Goal: Transaction & Acquisition: Purchase product/service

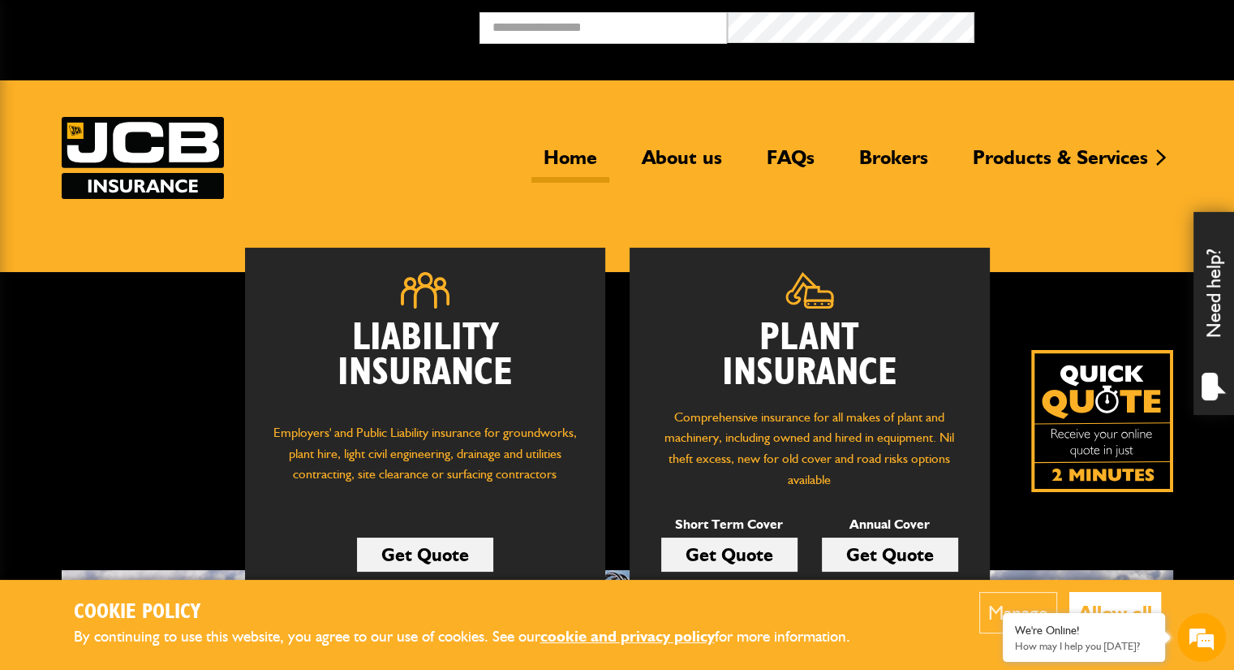
click at [894, 551] on link "Get Quote" at bounding box center [890, 554] width 136 height 34
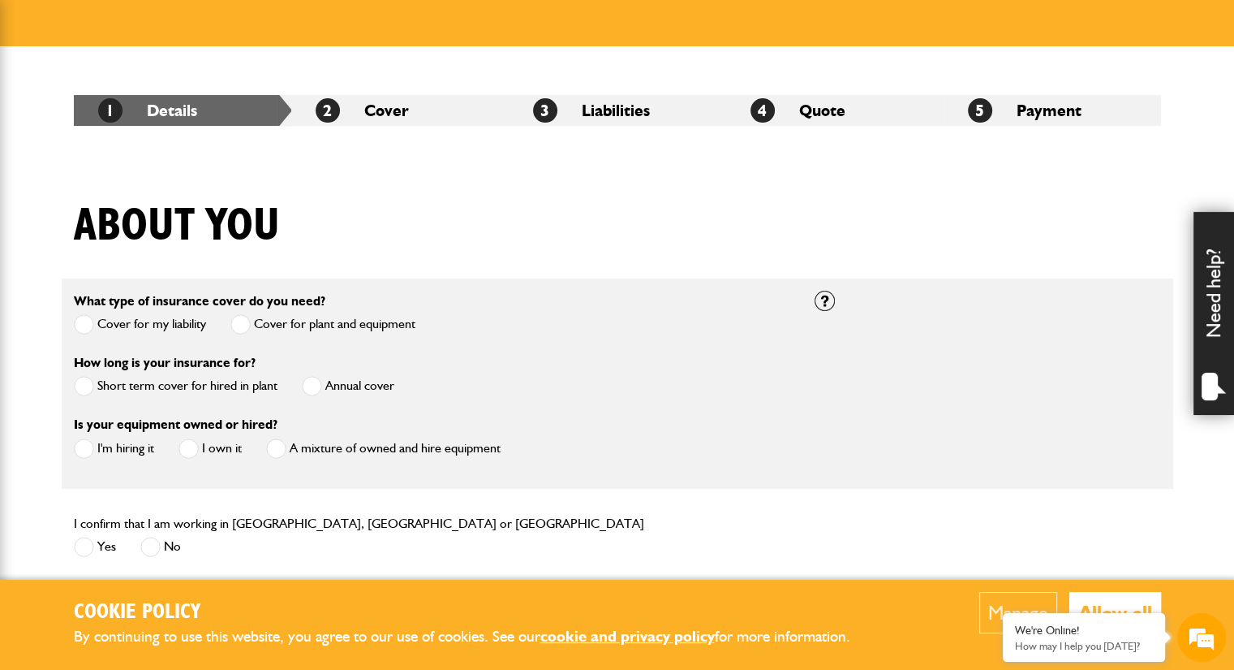
scroll to position [227, 0]
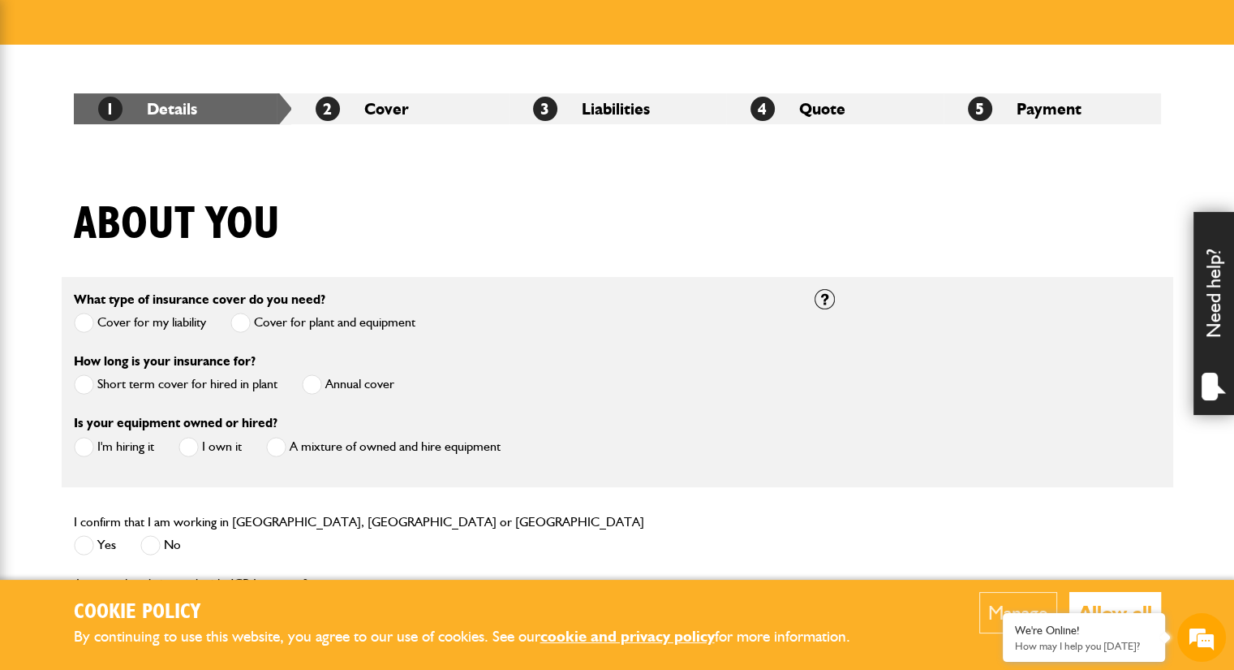
click at [312, 388] on span at bounding box center [312, 384] width 20 height 20
click at [191, 450] on span at bounding box center [189, 447] width 20 height 20
click at [84, 546] on span at bounding box center [84, 545] width 20 height 20
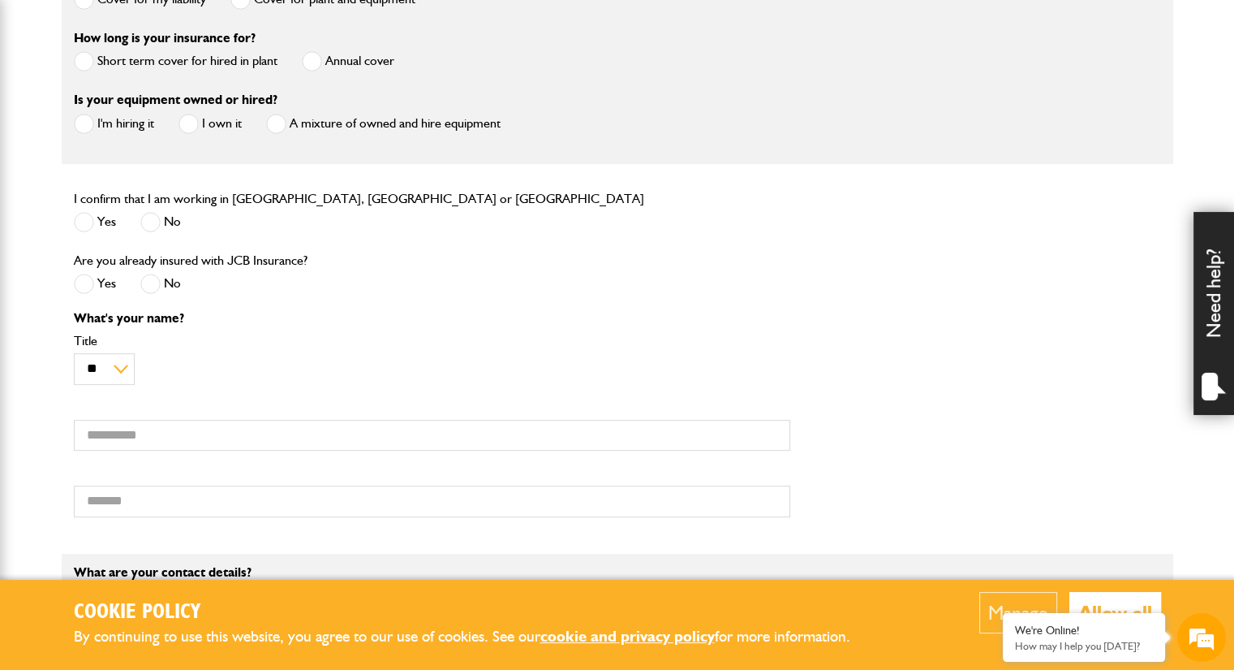
scroll to position [552, 0]
click at [153, 288] on span at bounding box center [150, 282] width 20 height 20
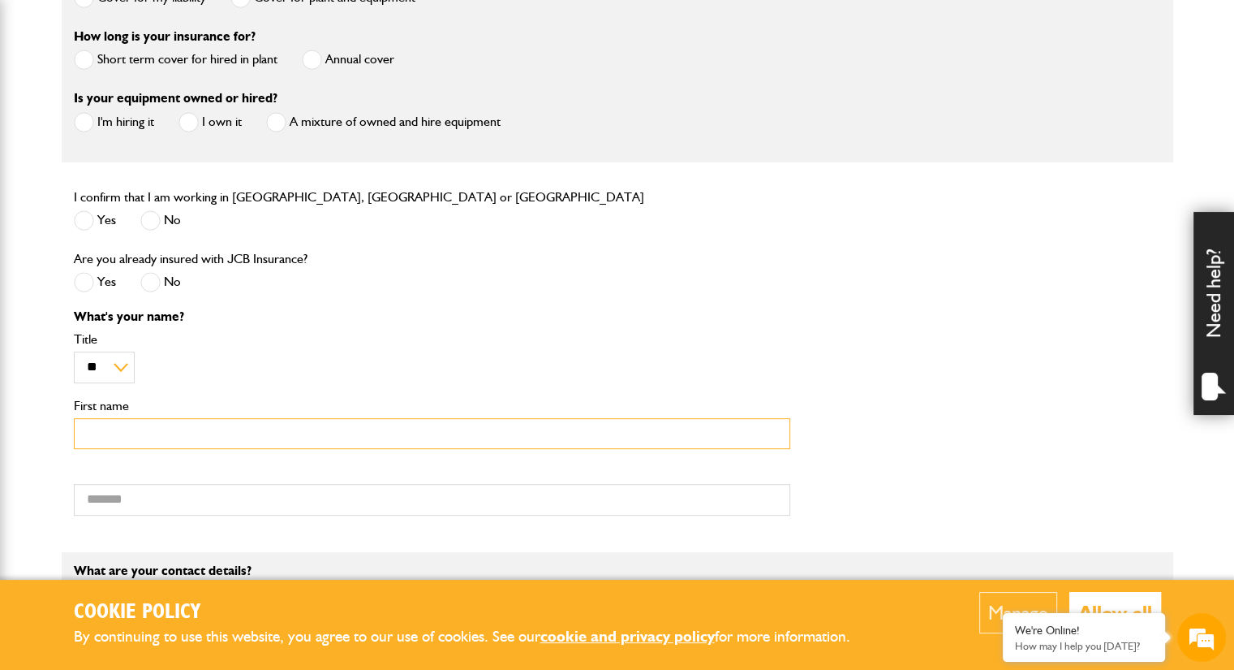
click at [90, 433] on input "First name" at bounding box center [432, 434] width 717 height 32
type input "*****"
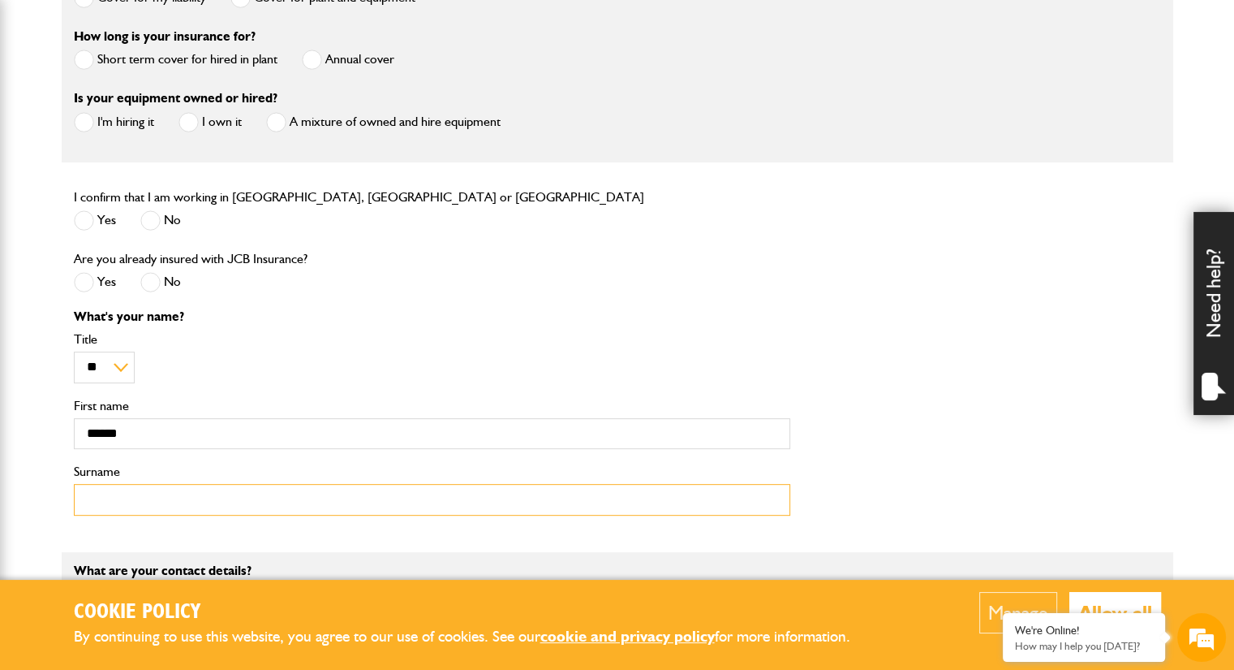
click at [88, 503] on input "Surname" at bounding box center [432, 500] width 717 height 32
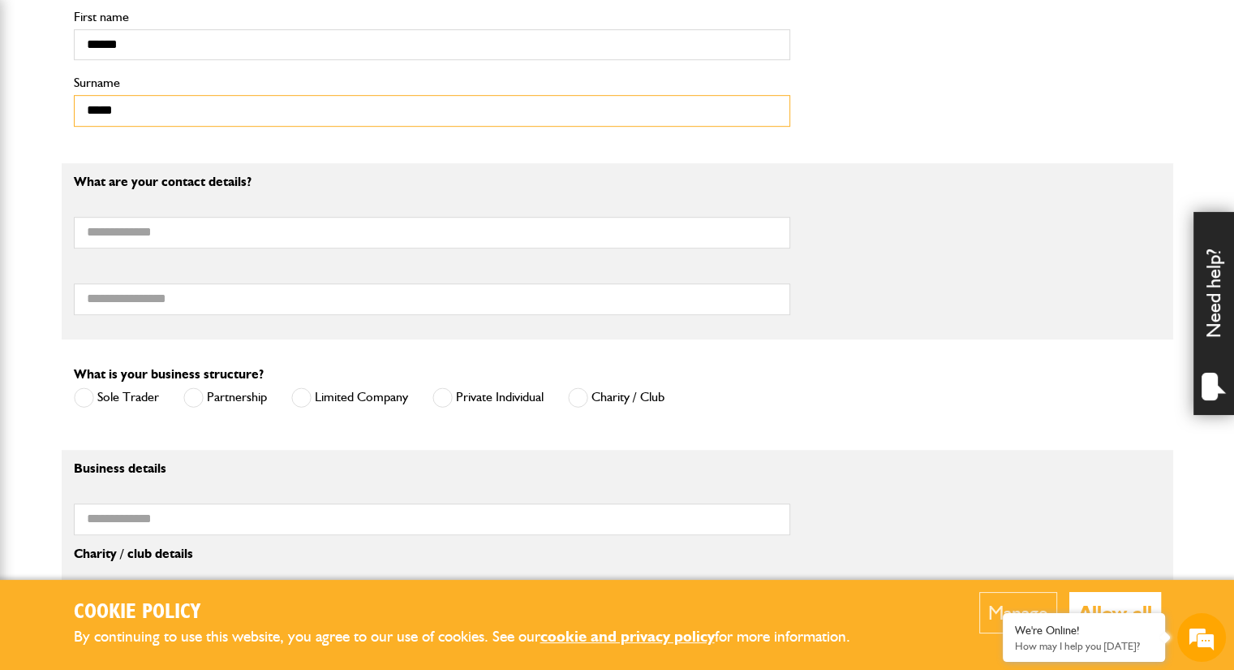
scroll to position [941, 0]
type input "*****"
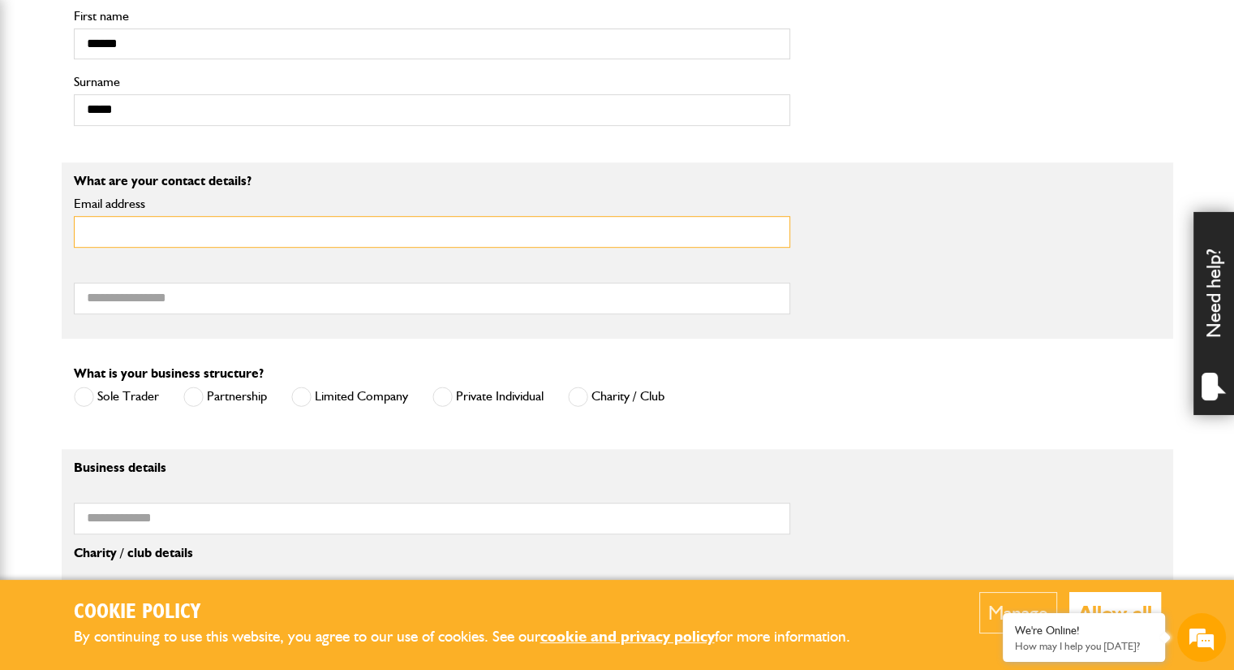
click at [93, 225] on input "Email address" at bounding box center [432, 232] width 717 height 32
type input "**********"
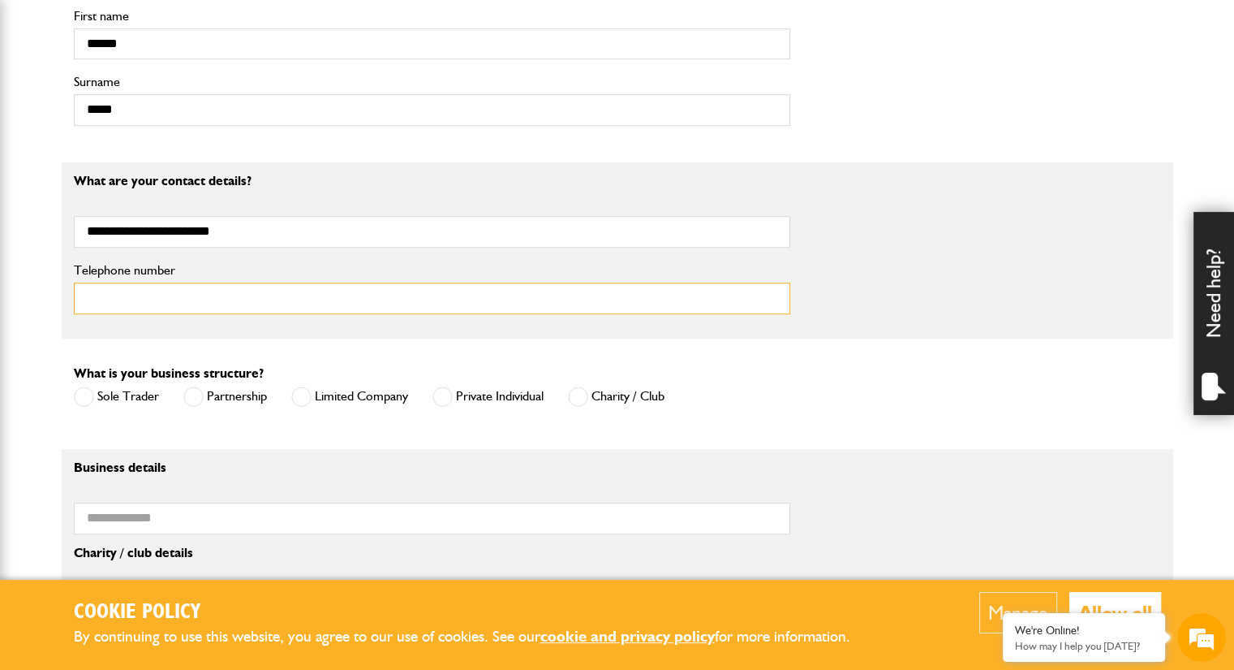
click at [94, 298] on input "Telephone number" at bounding box center [432, 298] width 717 height 32
type input "**********"
click at [76, 398] on span at bounding box center [84, 396] width 20 height 20
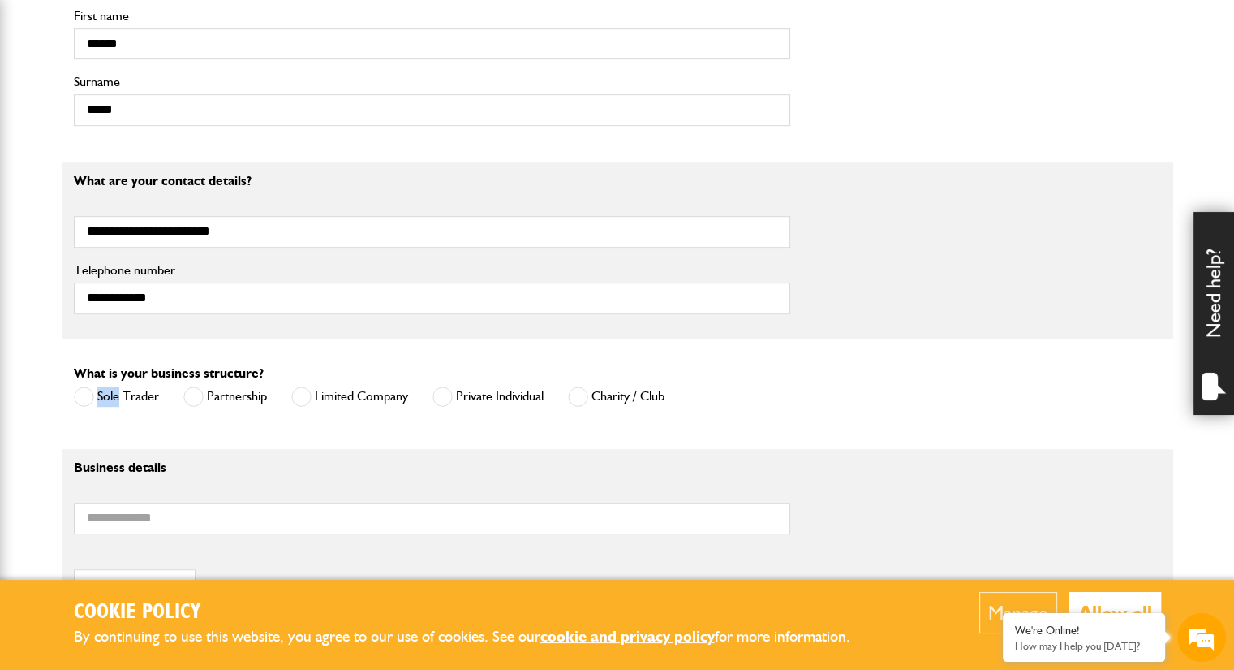
click at [76, 398] on span at bounding box center [84, 396] width 20 height 20
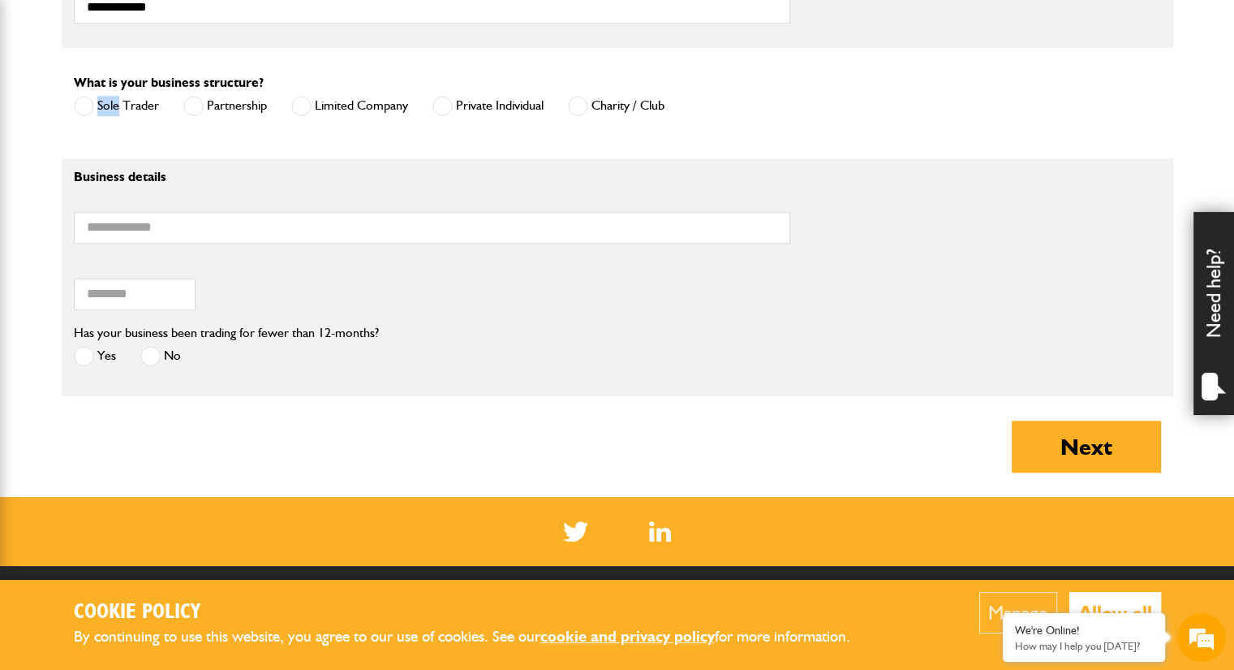
scroll to position [1234, 0]
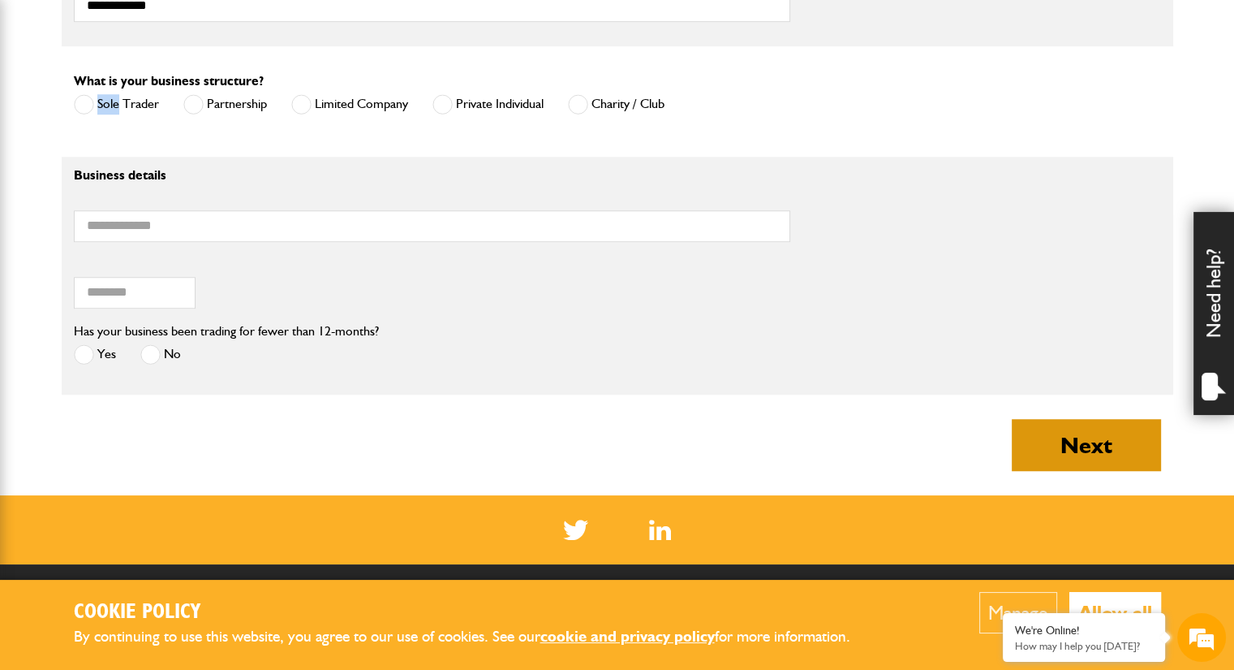
click at [1107, 446] on button "Next" at bounding box center [1086, 445] width 149 height 52
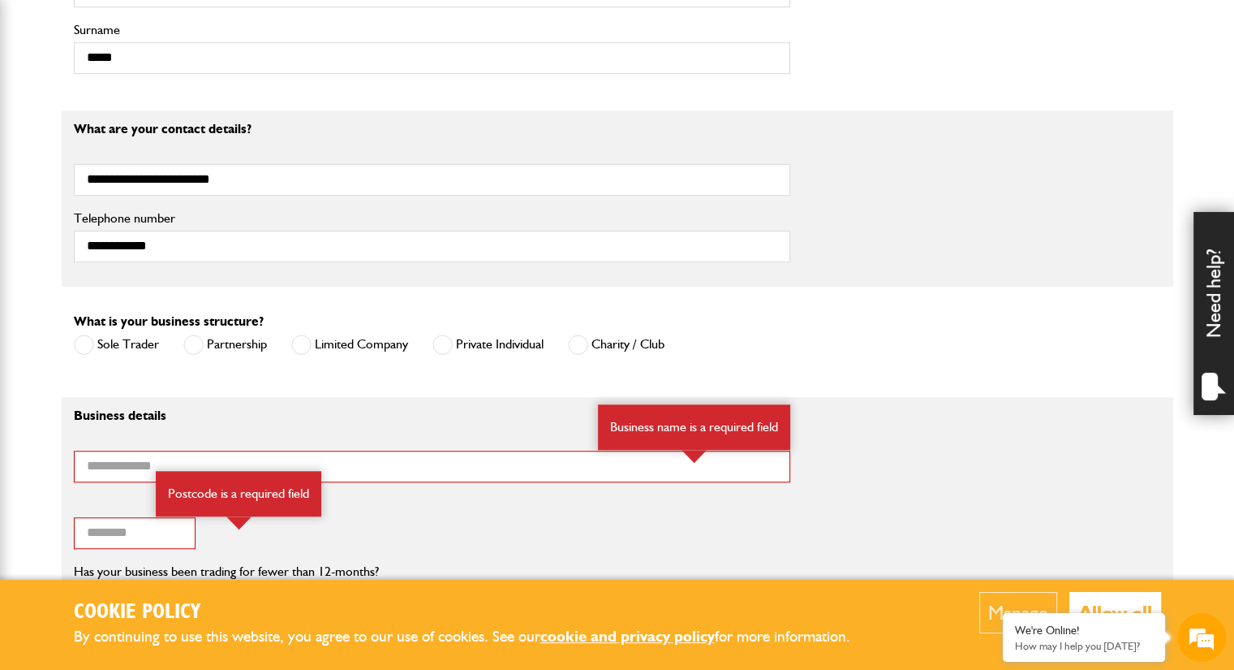
scroll to position [1136, 0]
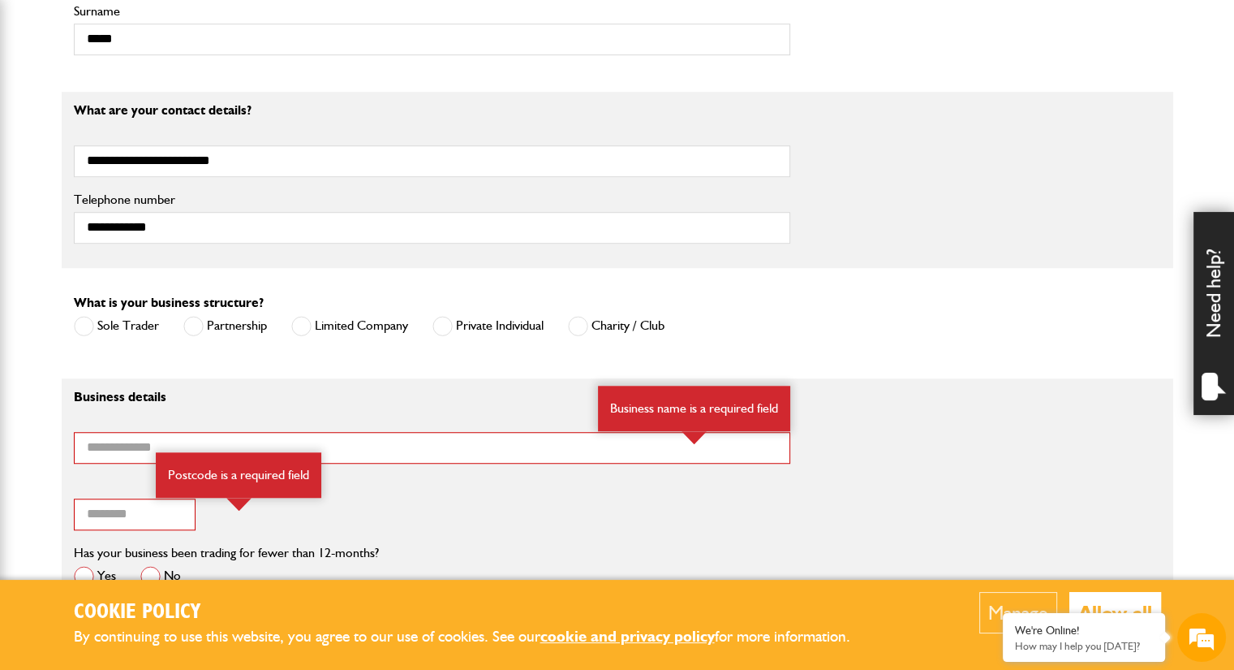
click at [302, 324] on span at bounding box center [301, 326] width 20 height 20
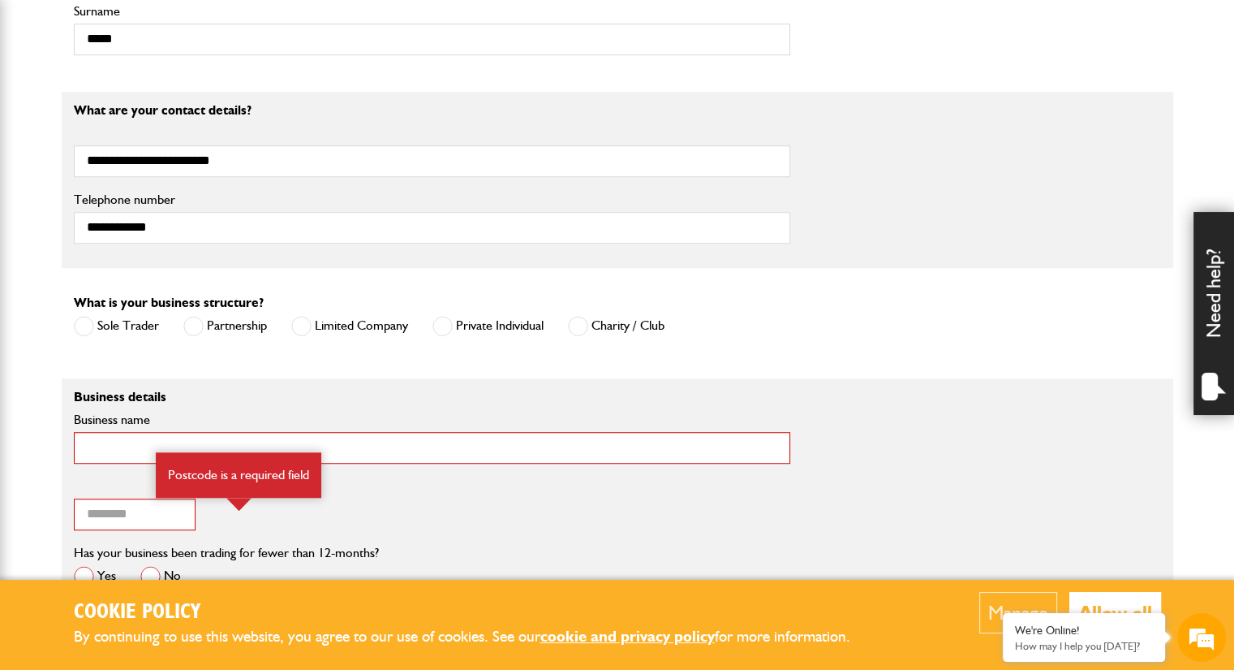
click at [88, 446] on input "Business name" at bounding box center [432, 448] width 717 height 32
type input "**********"
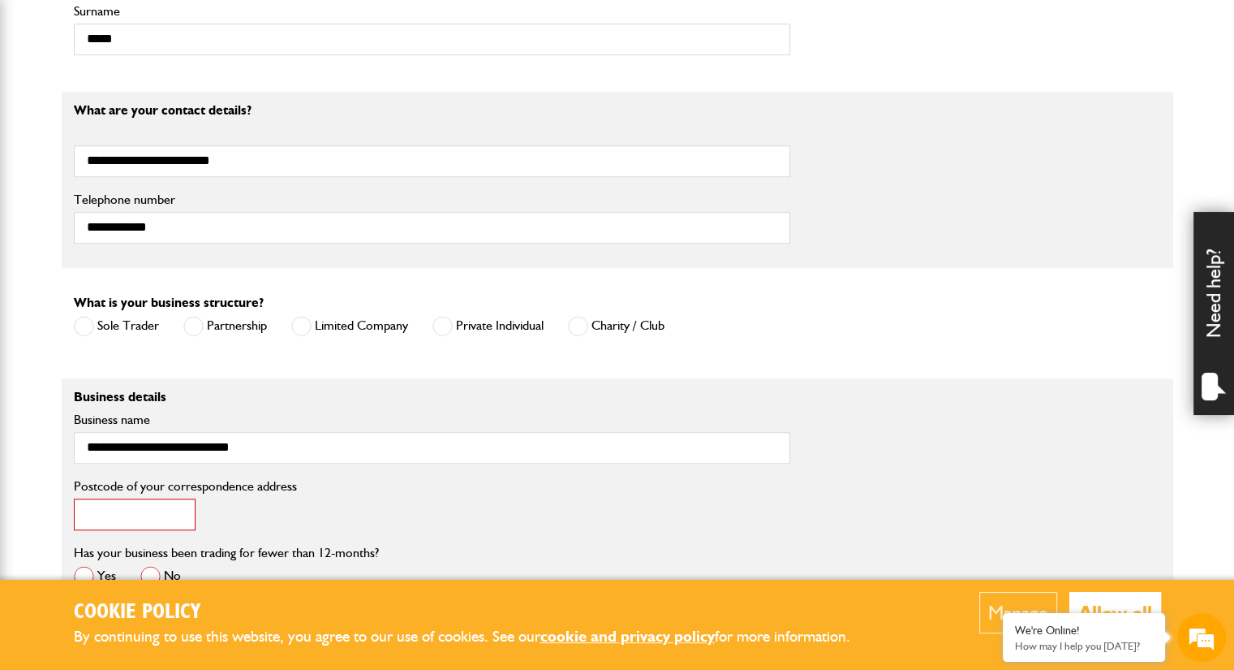
click at [93, 515] on input "Postcode of your correspondence address" at bounding box center [135, 514] width 122 height 32
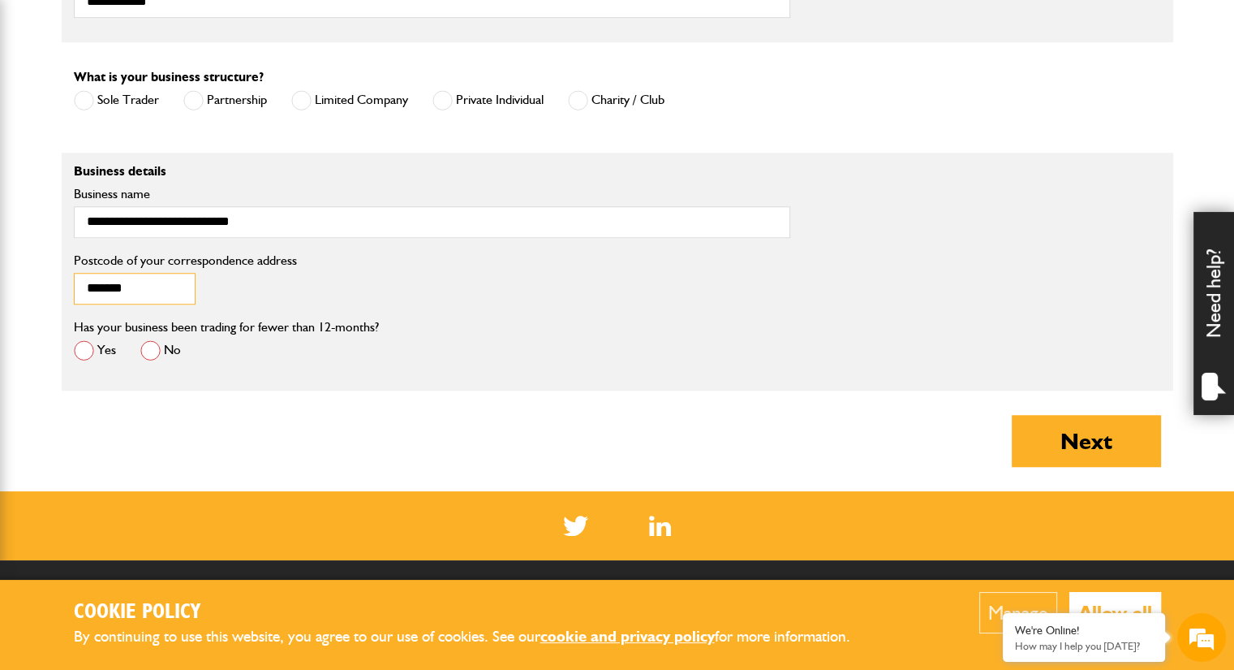
scroll to position [1363, 0]
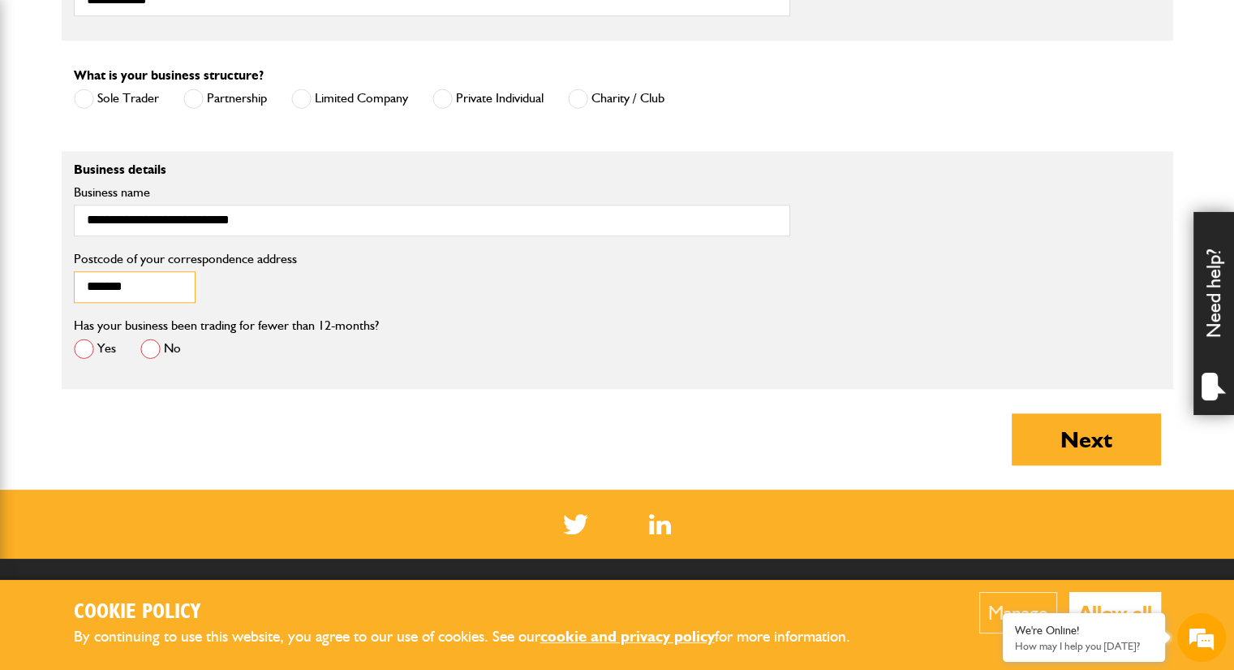
type input "*******"
click at [83, 345] on span at bounding box center [84, 348] width 20 height 20
click at [1104, 442] on button "Next" at bounding box center [1086, 439] width 149 height 52
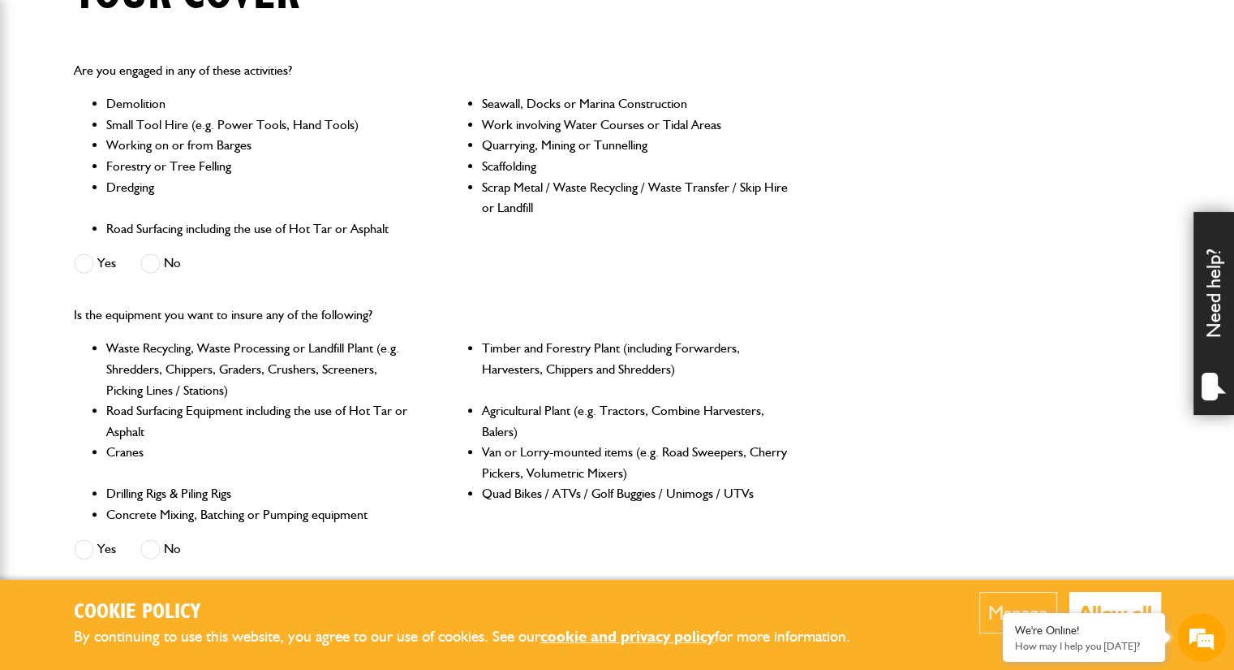
scroll to position [487, 0]
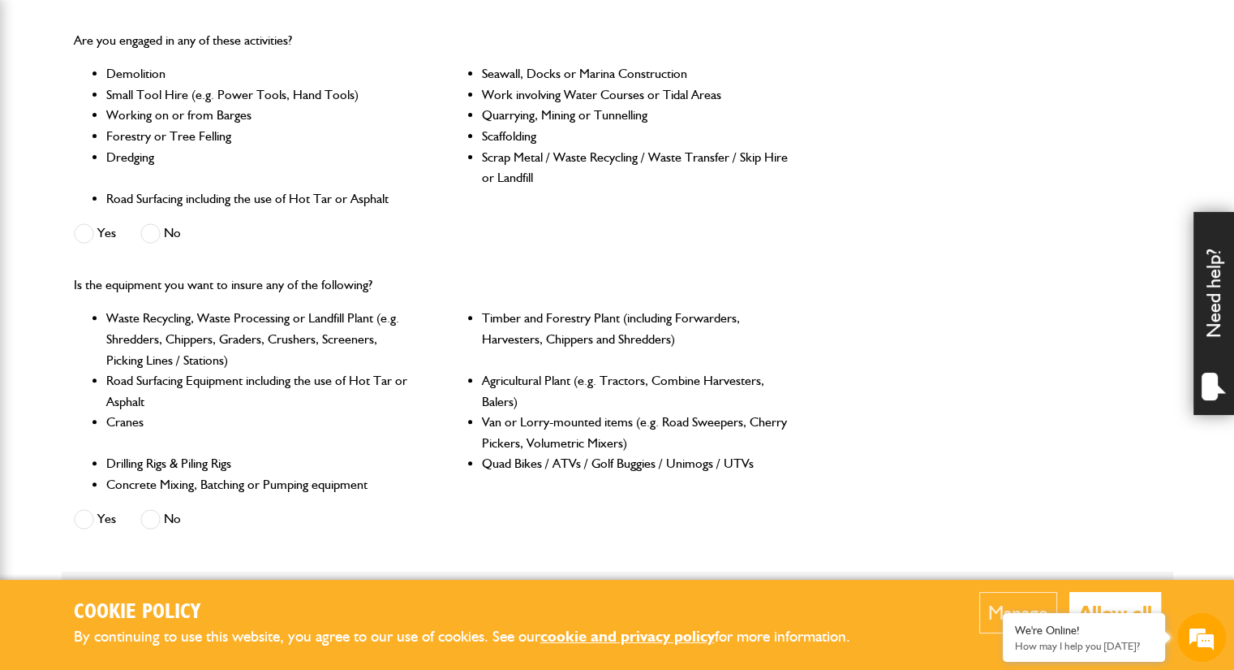
click at [84, 523] on span at bounding box center [84, 519] width 20 height 20
click at [149, 231] on span at bounding box center [150, 233] width 20 height 20
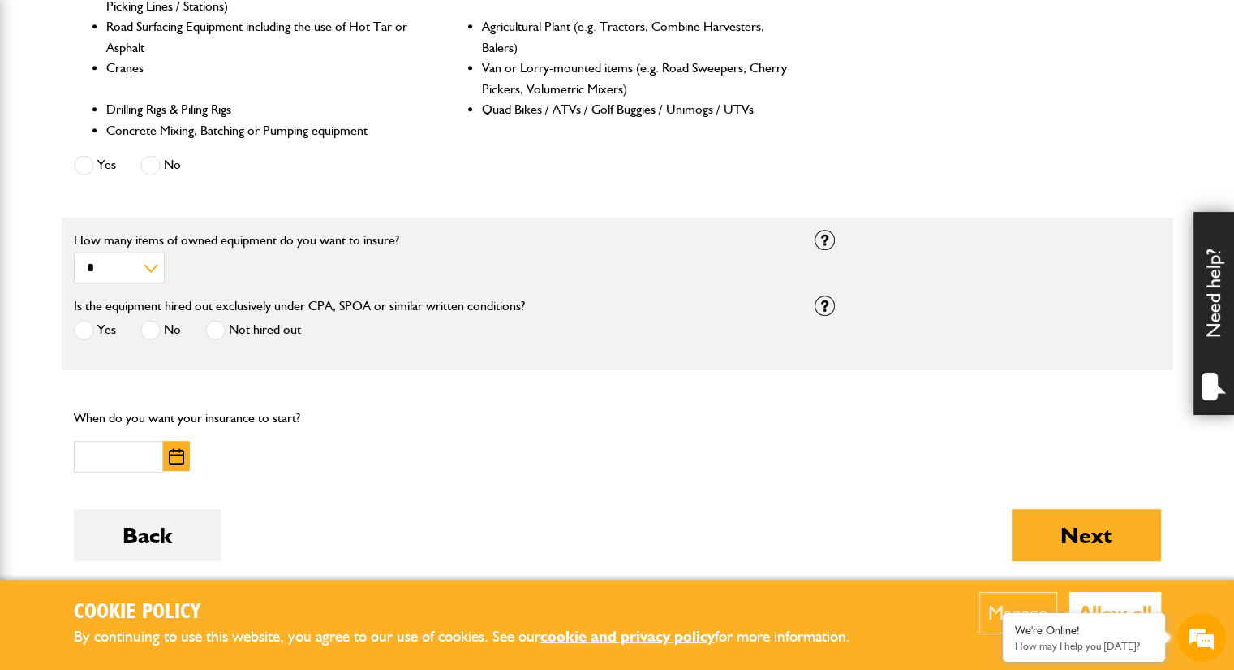
scroll to position [844, 0]
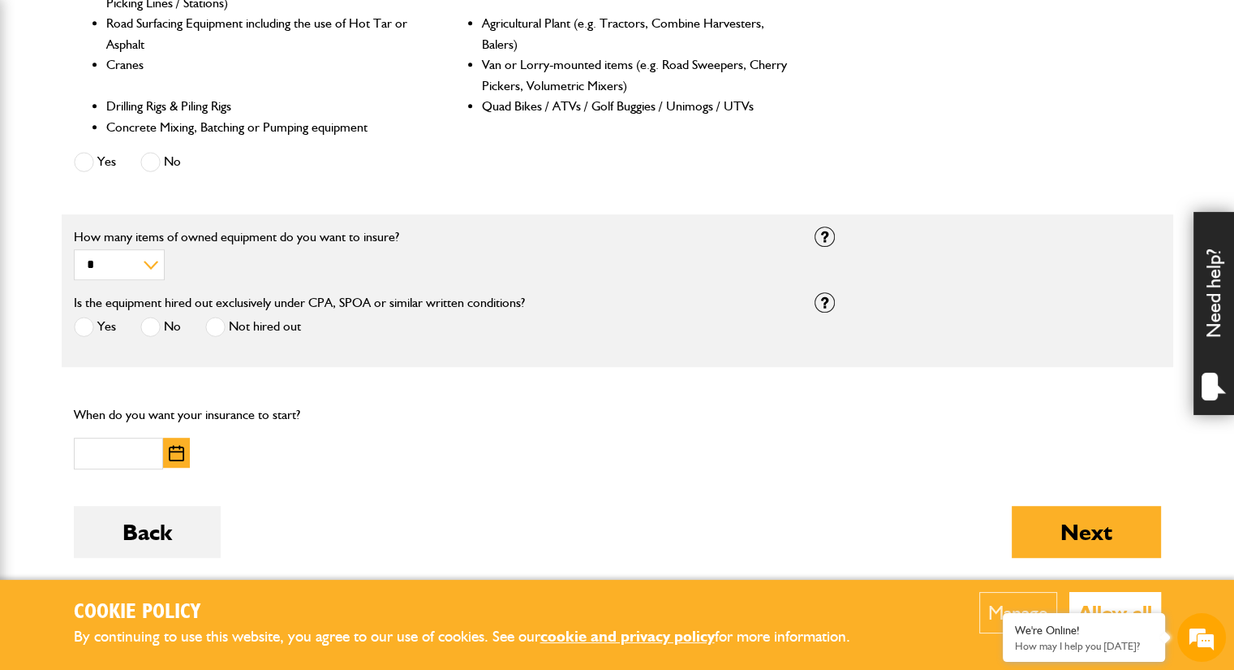
click at [212, 327] on span at bounding box center [215, 327] width 20 height 20
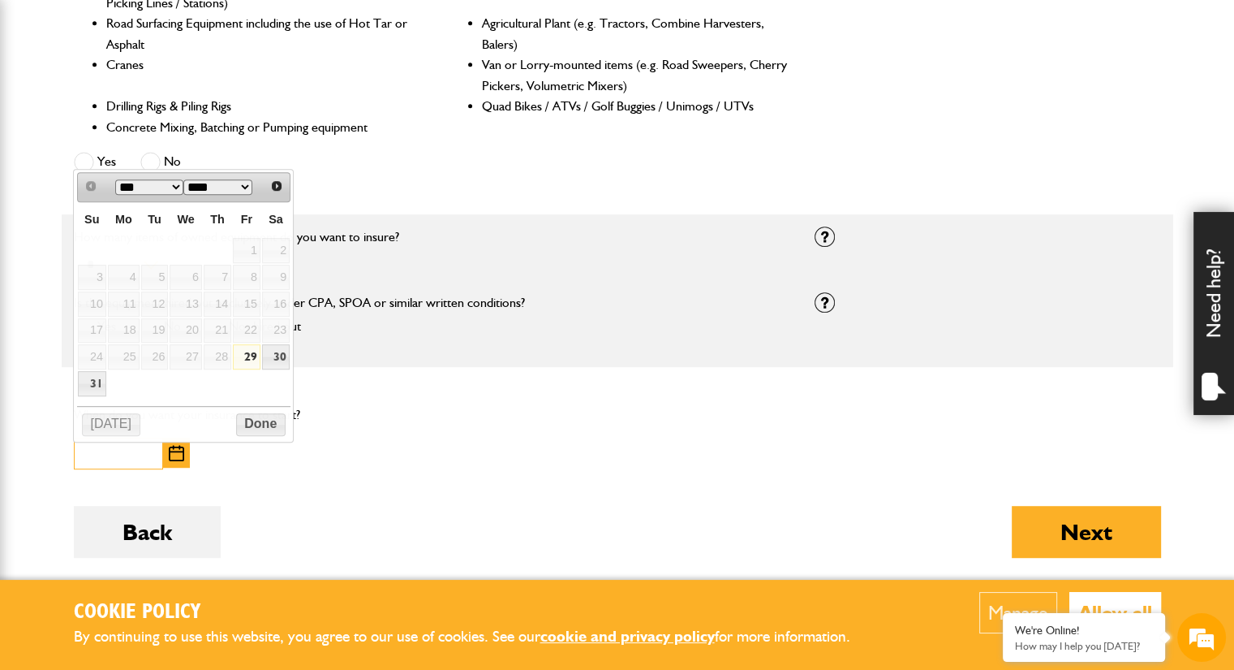
click at [94, 455] on input "text" at bounding box center [118, 453] width 89 height 32
click at [170, 457] on img "button" at bounding box center [176, 453] width 15 height 16
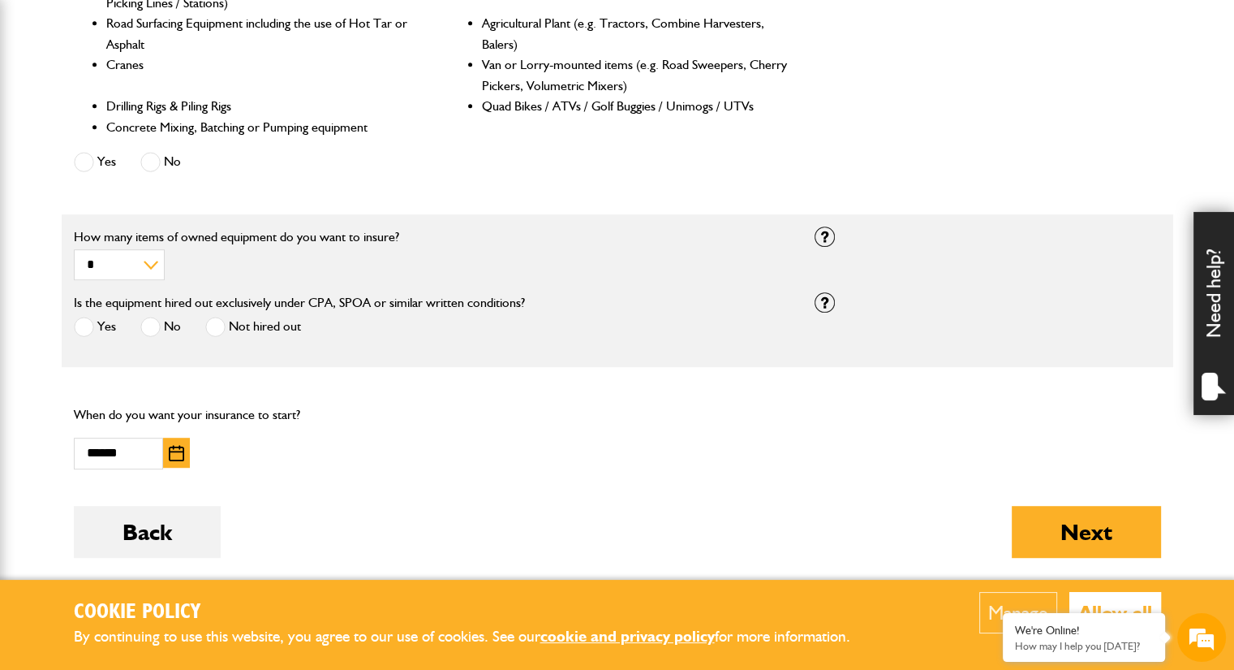
click at [170, 457] on img "button" at bounding box center [176, 453] width 15 height 16
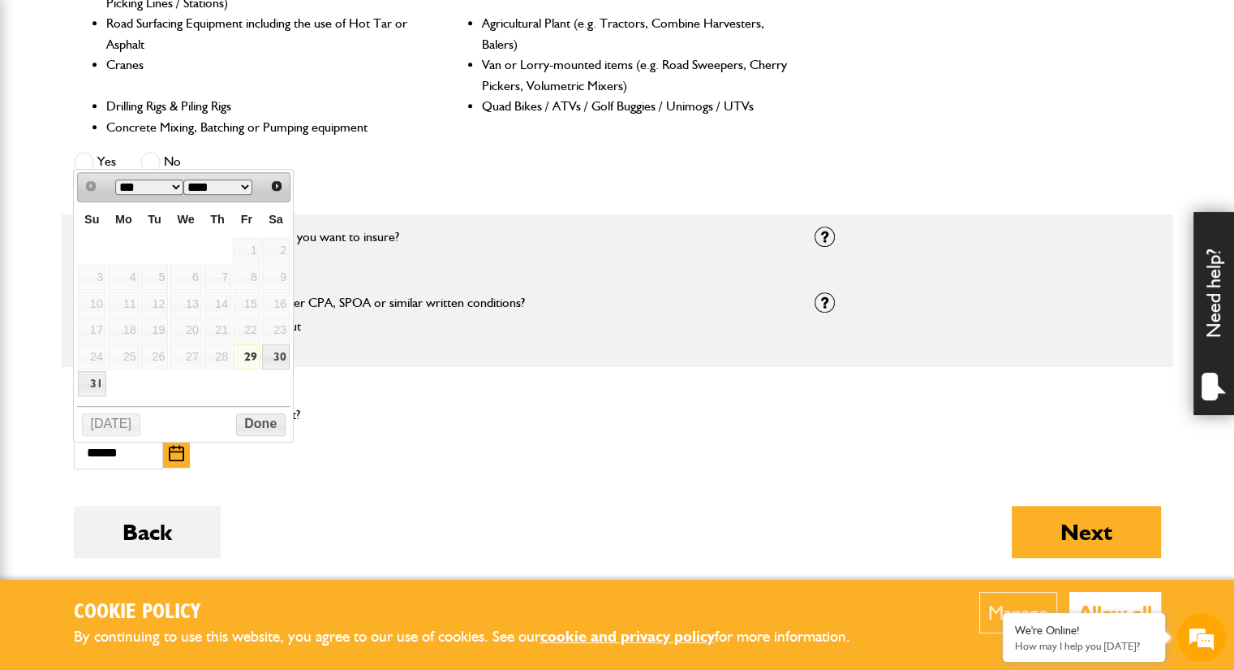
click at [252, 359] on link "29" at bounding box center [247, 356] width 28 height 25
type input "**********"
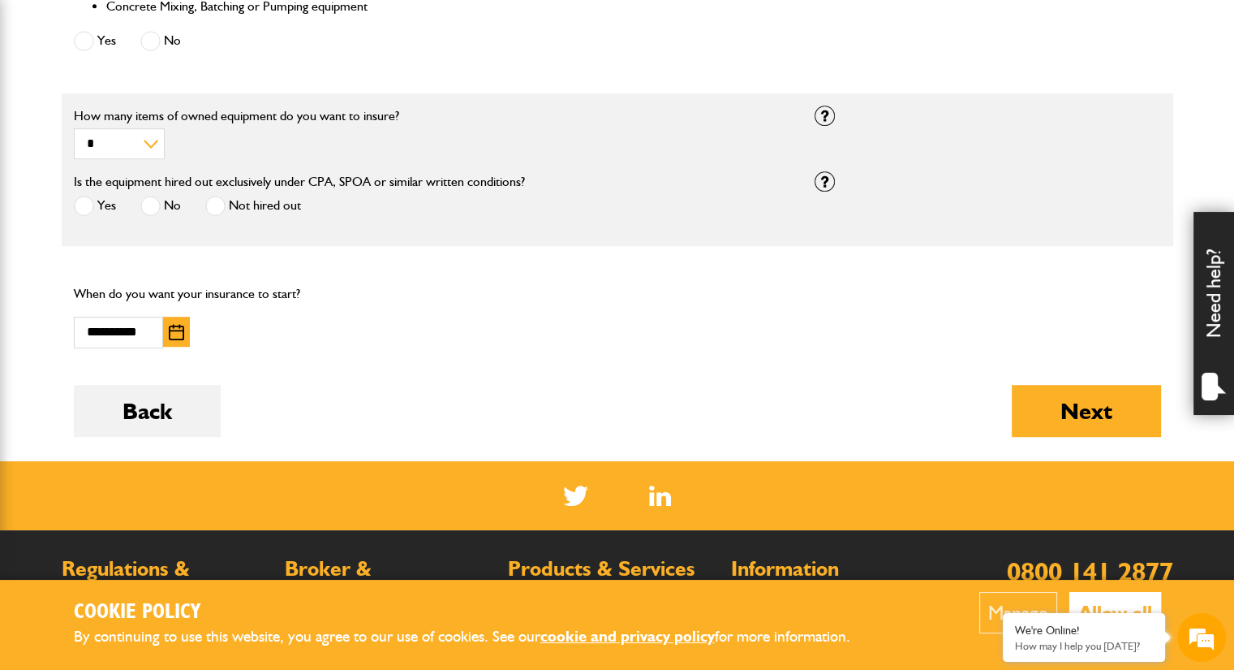
scroll to position [974, 0]
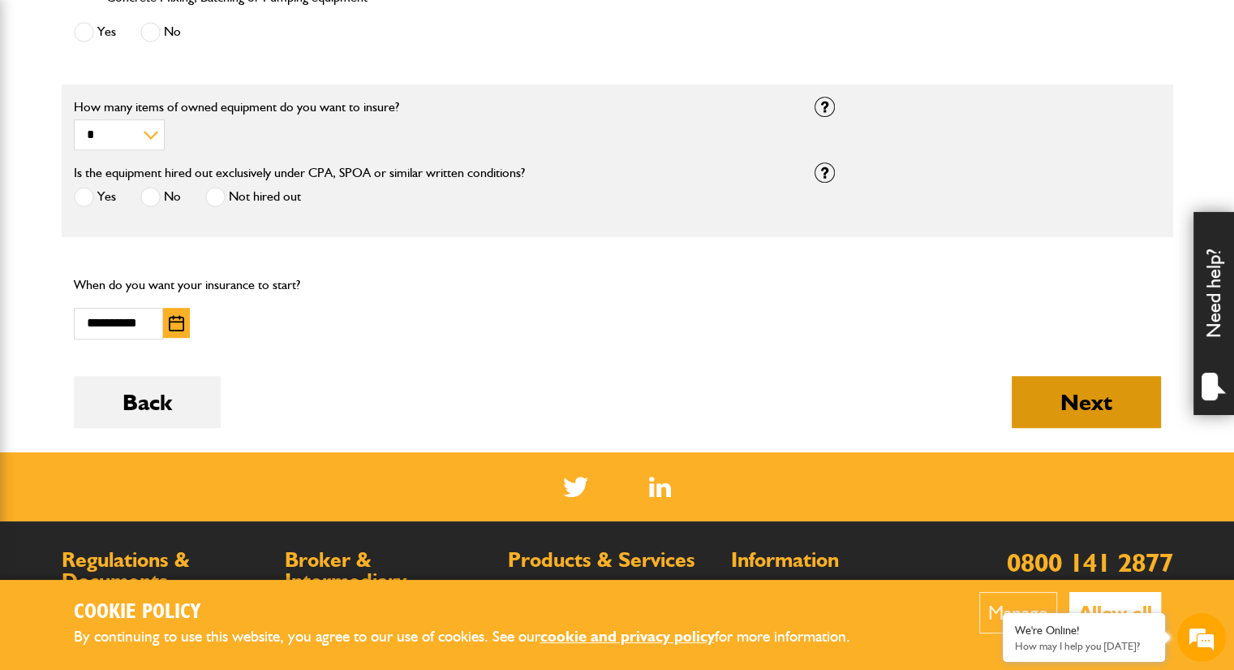
click at [1111, 416] on button "Next" at bounding box center [1086, 402] width 149 height 52
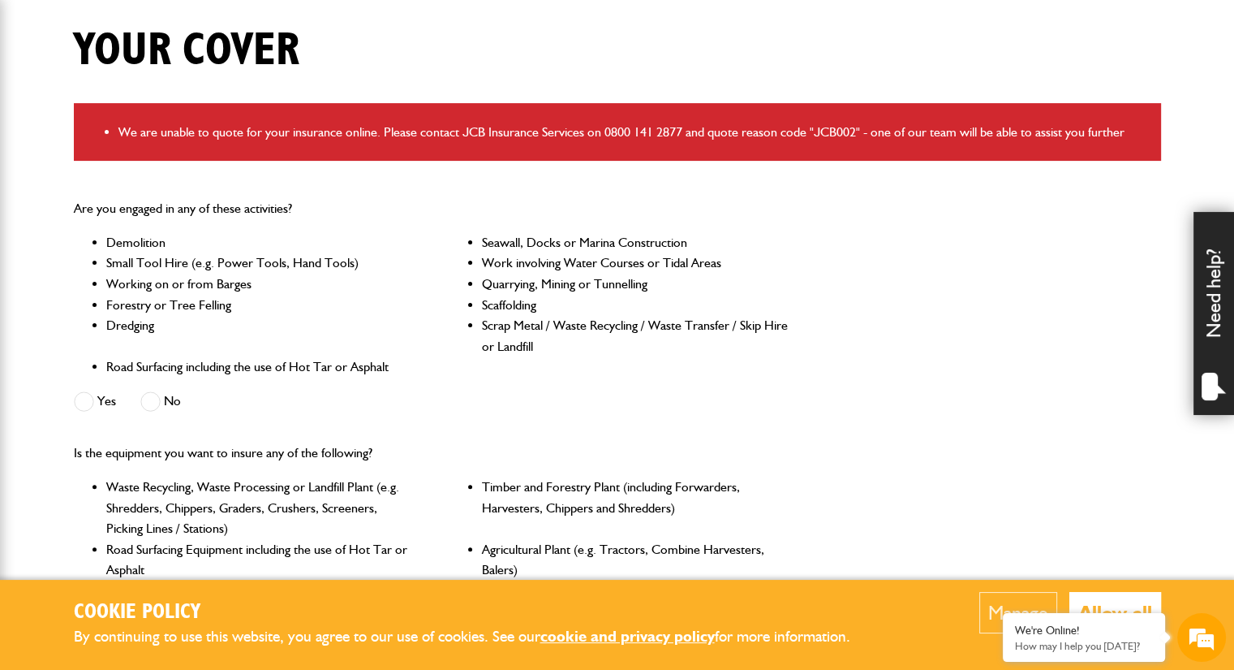
scroll to position [411, 0]
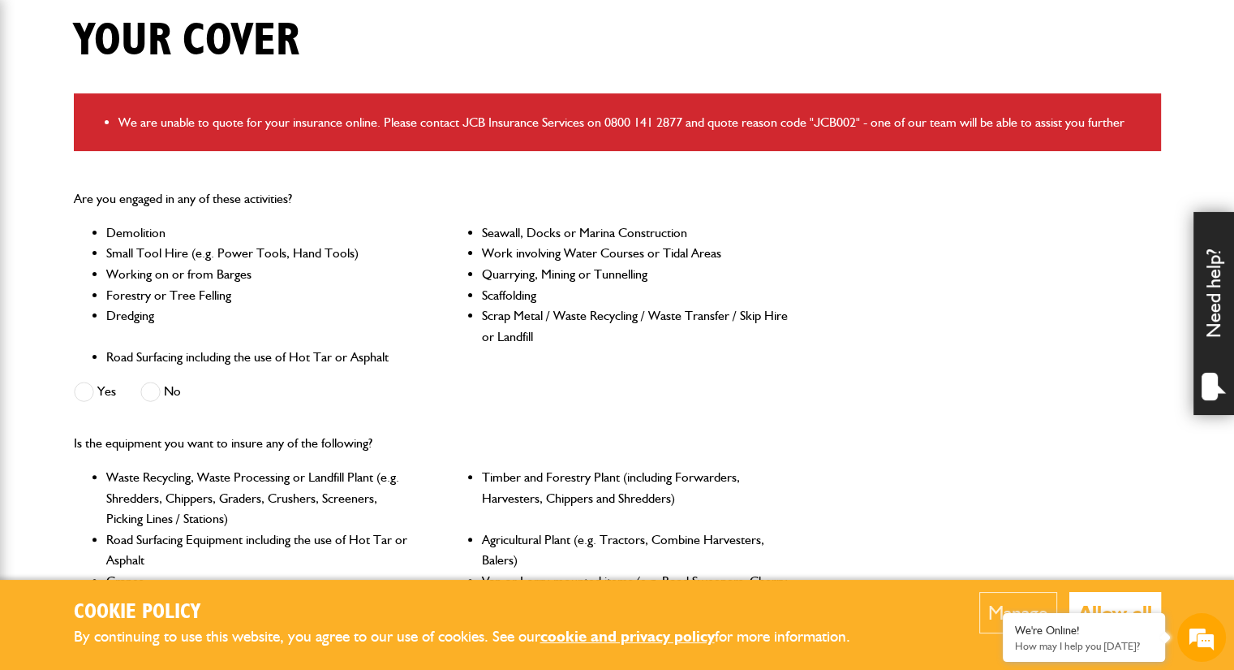
click at [1212, 374] on div "Need help?" at bounding box center [1214, 313] width 41 height 203
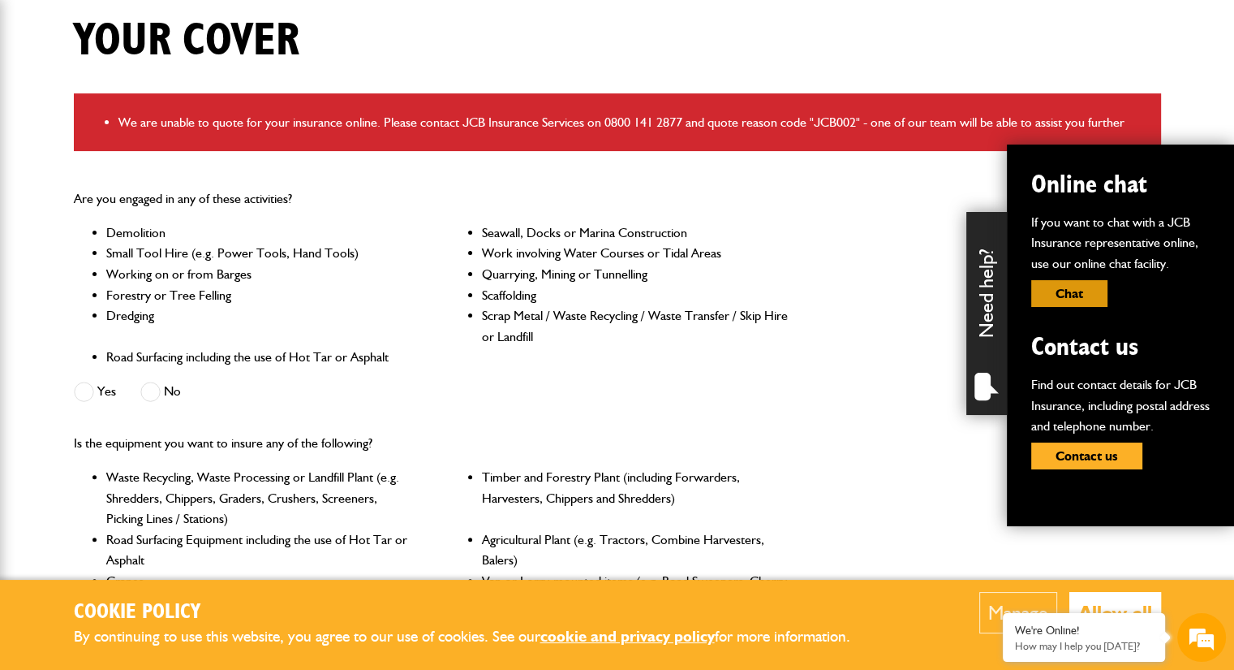
click at [1075, 291] on button "Chat" at bounding box center [1070, 293] width 76 height 27
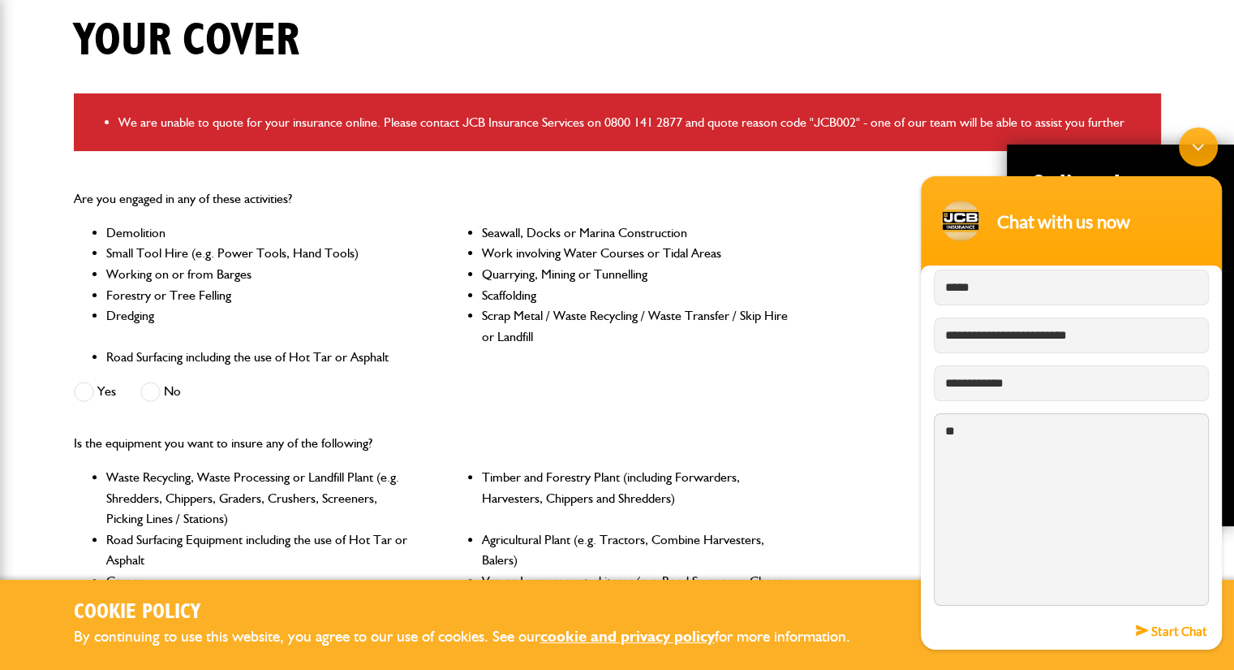
type textarea "*"
click at [1014, 454] on textarea "**********" at bounding box center [1071, 509] width 275 height 192
type textarea "**********"
click at [1170, 640] on em "Start Chat" at bounding box center [1171, 630] width 71 height 22
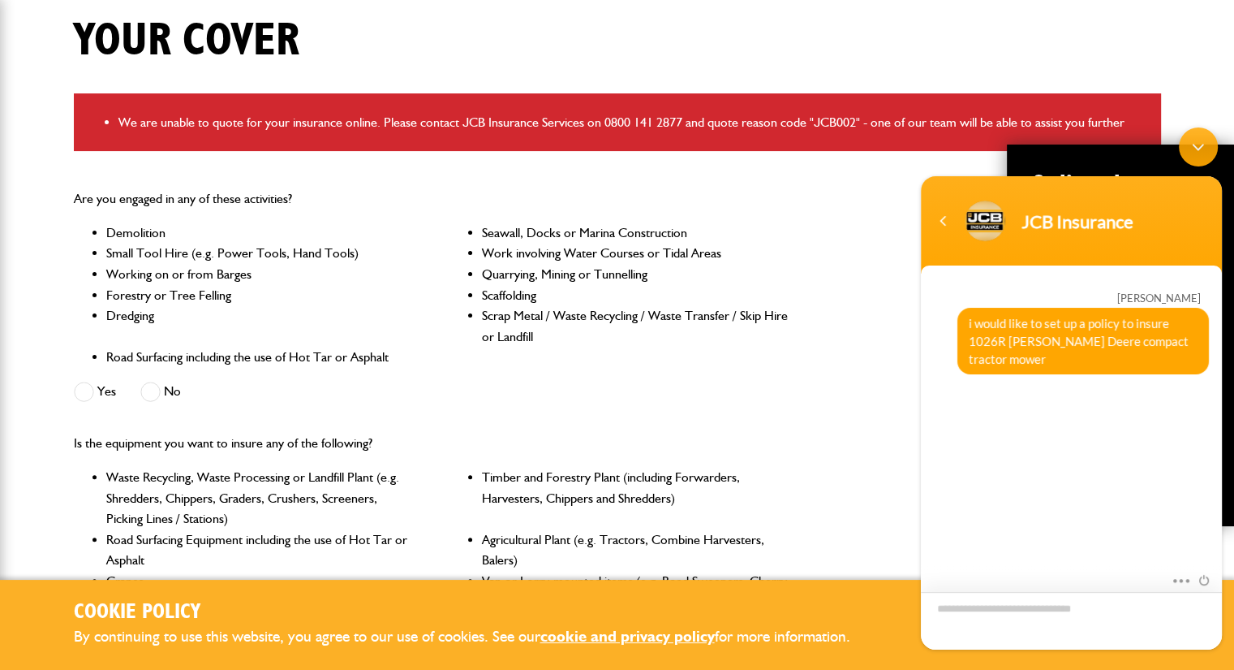
scroll to position [205, 0]
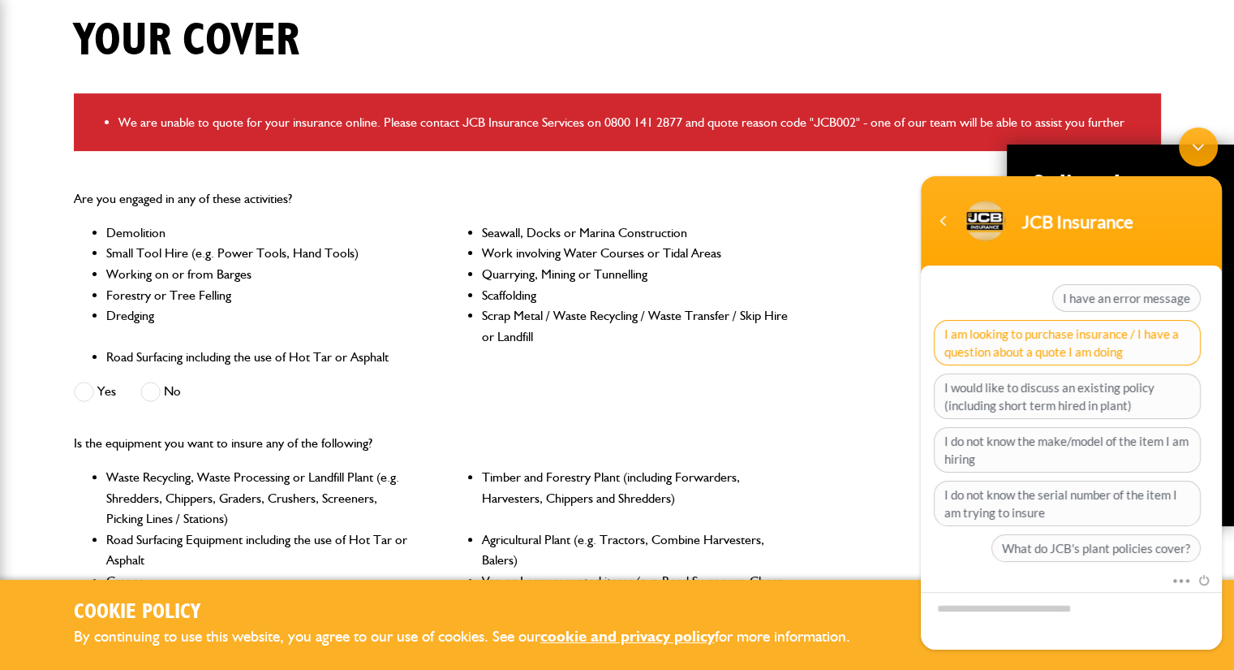
click at [1013, 323] on span "I am looking to purchase insurance / I have a question about a quote I am doing" at bounding box center [1067, 342] width 267 height 45
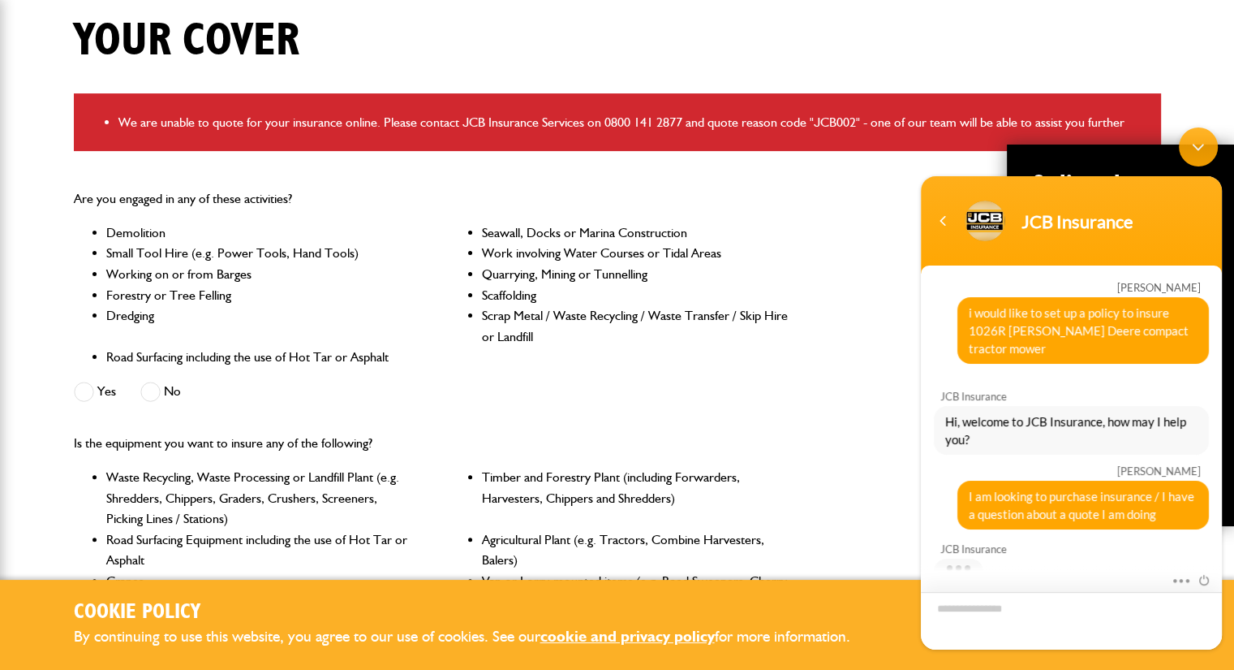
scroll to position [218, 0]
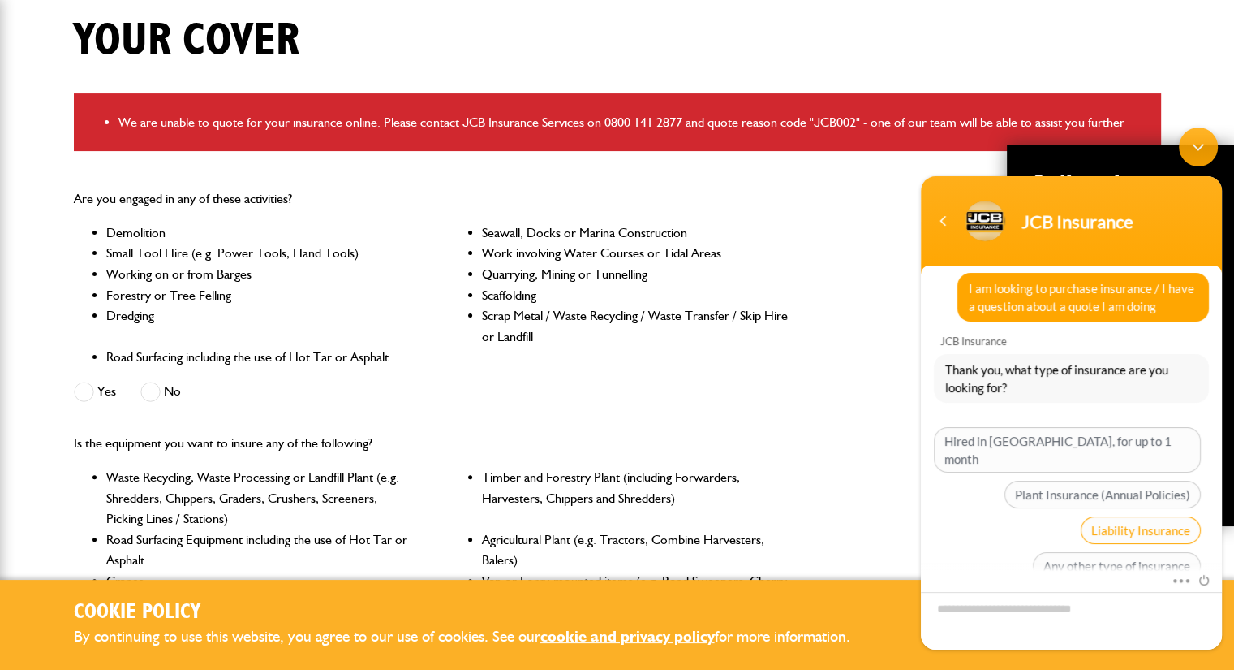
click at [1106, 516] on span "Liability Insurance" at bounding box center [1141, 530] width 120 height 28
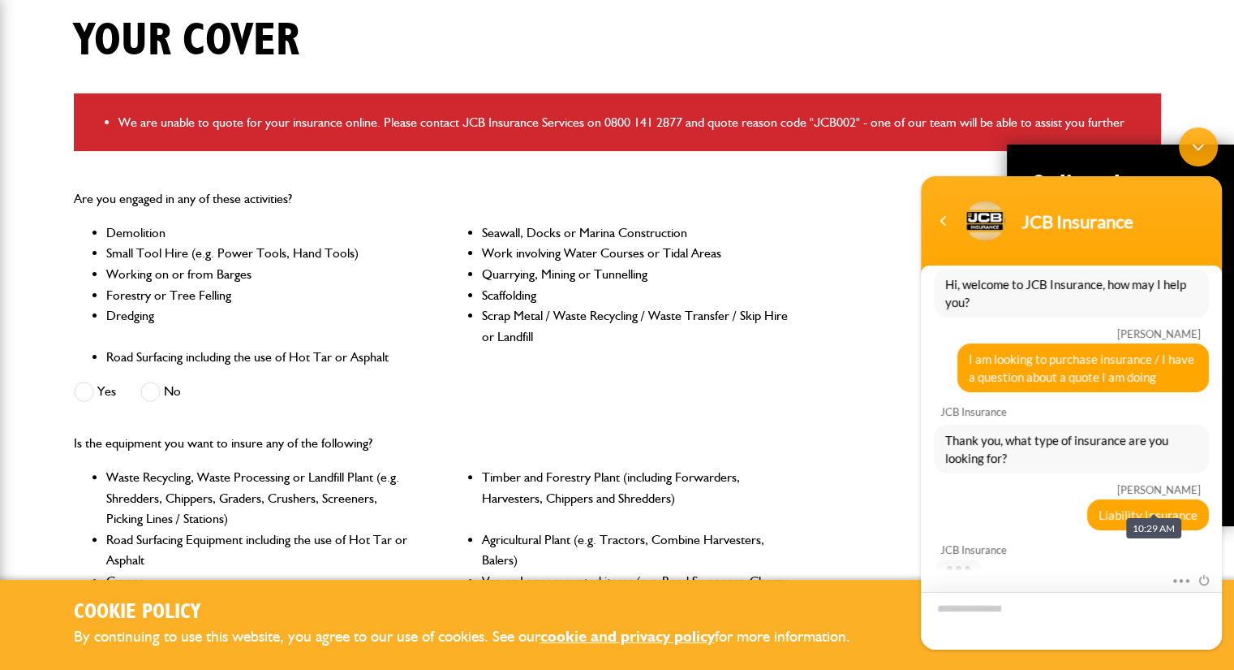
scroll to position [268, 0]
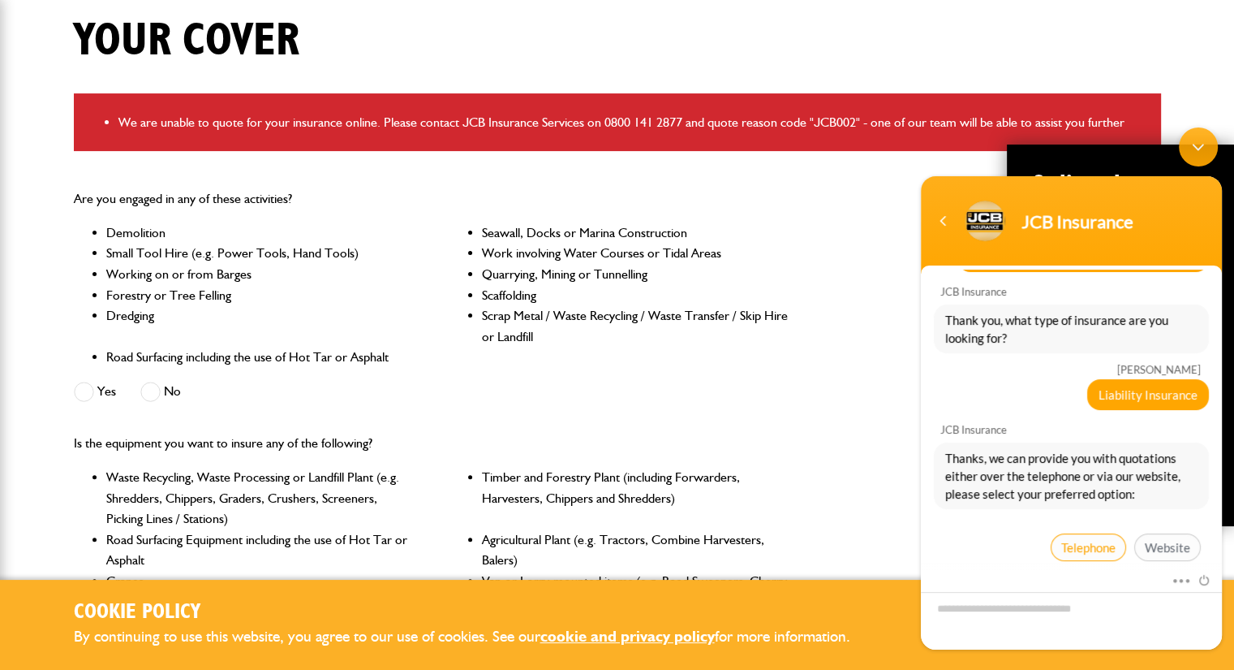
click at [1089, 533] on span "Telephone" at bounding box center [1088, 547] width 75 height 28
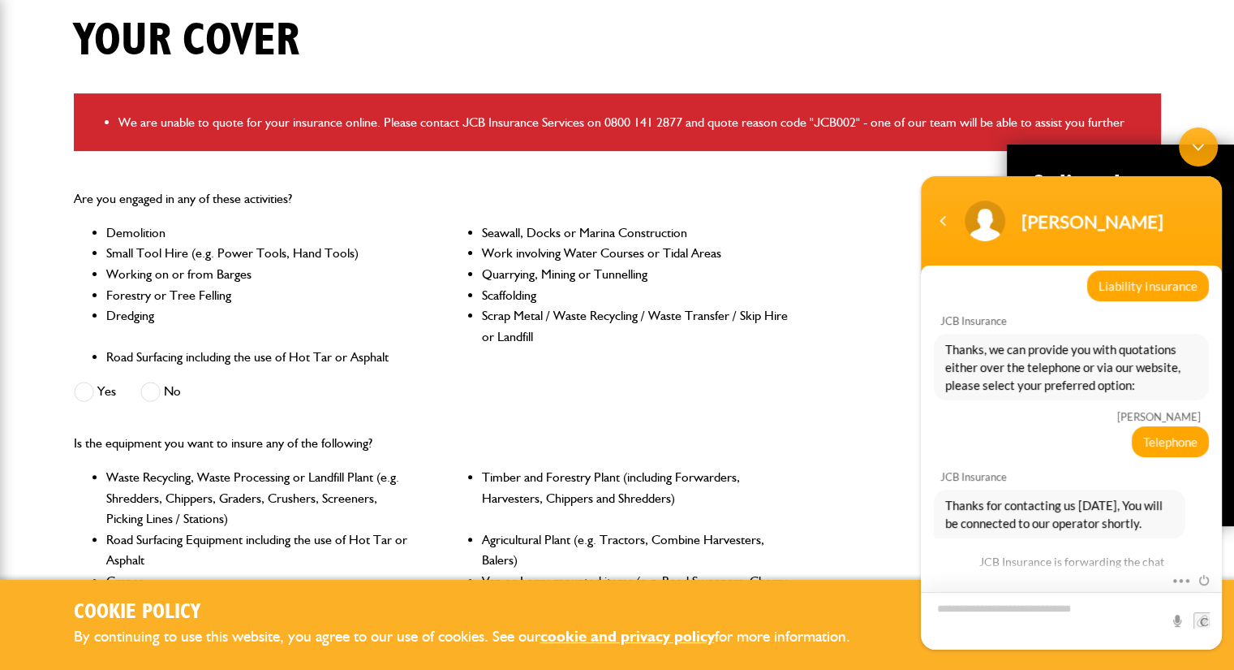
scroll to position [407, 0]
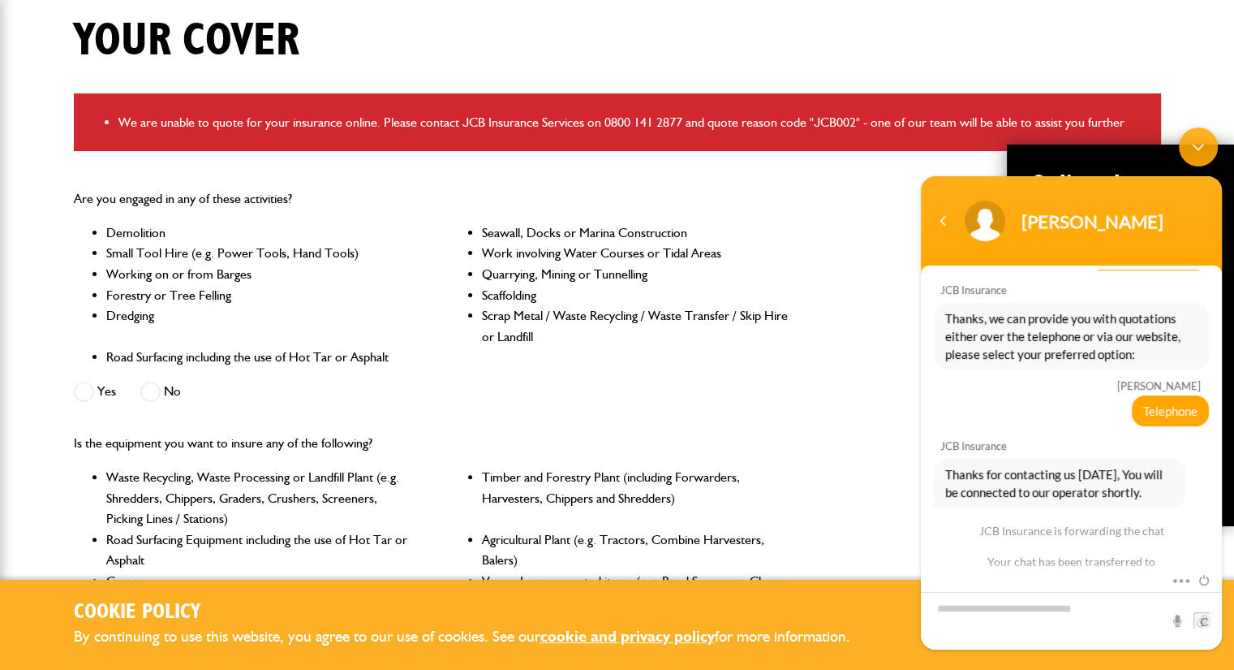
click at [1203, 163] on div "Minimize live chat window" at bounding box center [1198, 146] width 39 height 39
